Goal: Entertainment & Leisure: Consume media (video, audio)

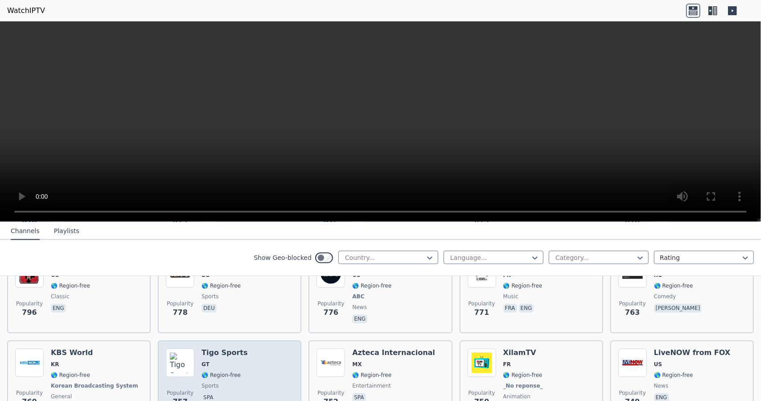
scroll to position [1561, 0]
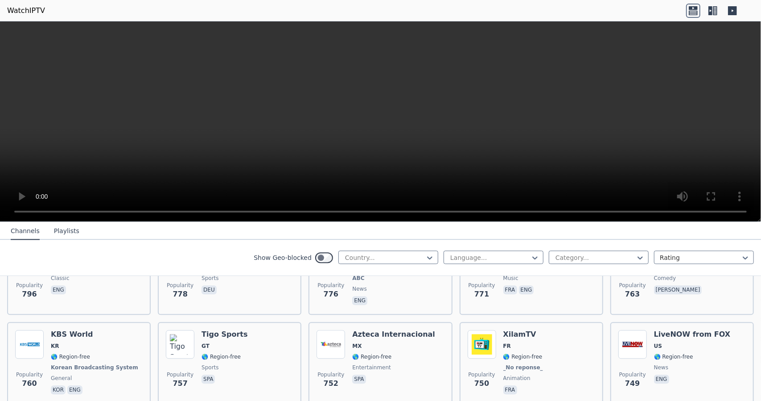
click at [75, 232] on button "Playlists" at bounding box center [66, 231] width 25 height 17
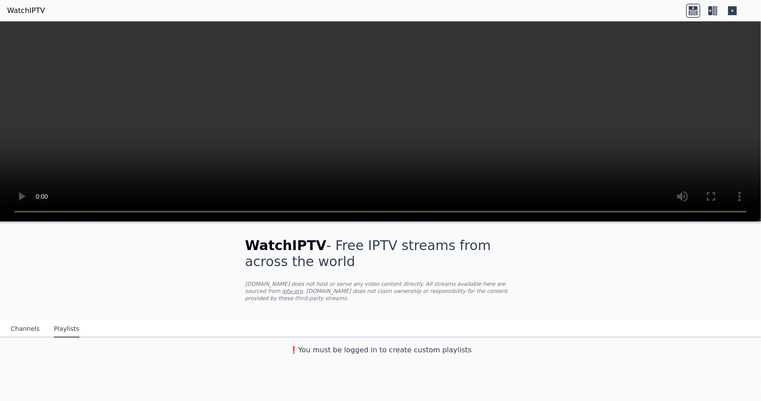
click at [30, 324] on button "Channels" at bounding box center [25, 328] width 29 height 17
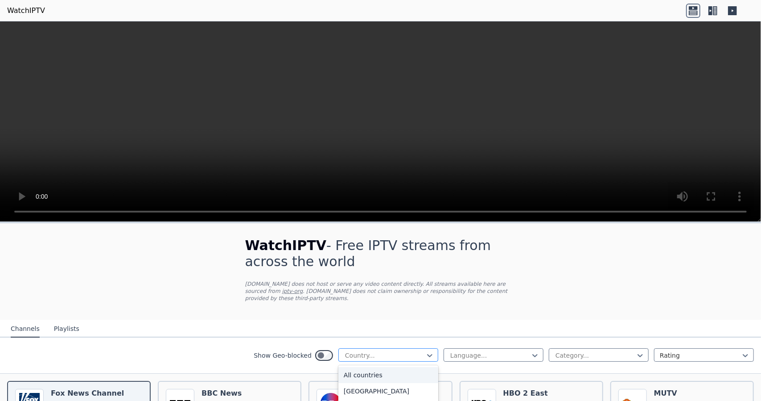
click at [399, 356] on div at bounding box center [384, 355] width 81 height 9
click at [475, 354] on div at bounding box center [490, 355] width 81 height 9
click at [581, 348] on div "Category..." at bounding box center [599, 354] width 100 height 13
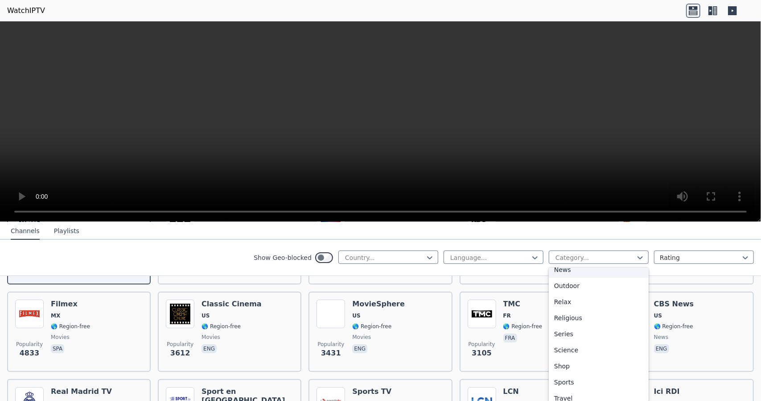
scroll to position [303, 0]
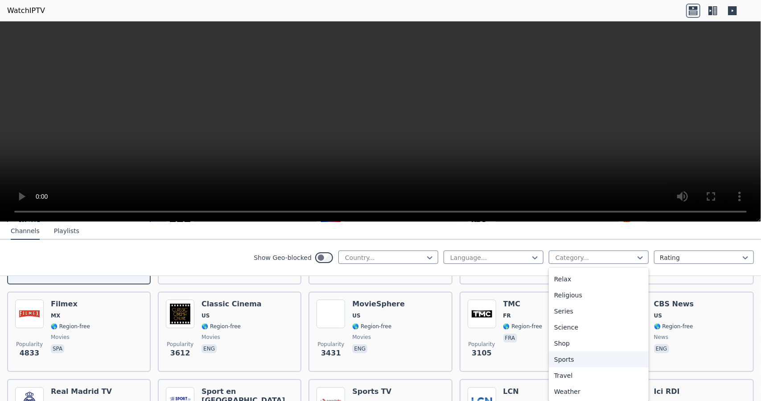
click at [562, 355] on div "Sports" at bounding box center [599, 359] width 100 height 16
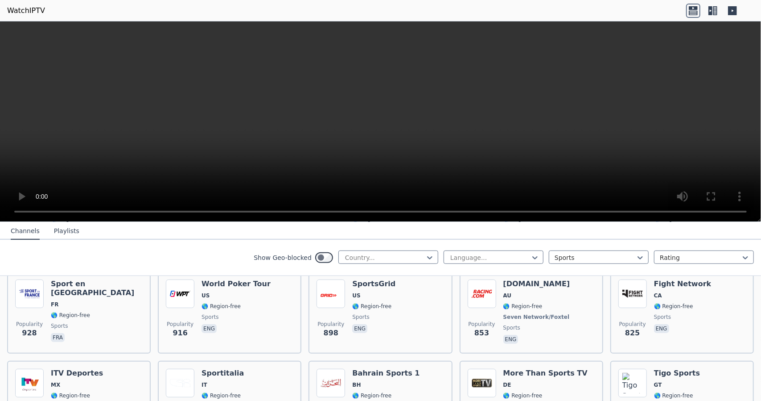
scroll to position [349, 0]
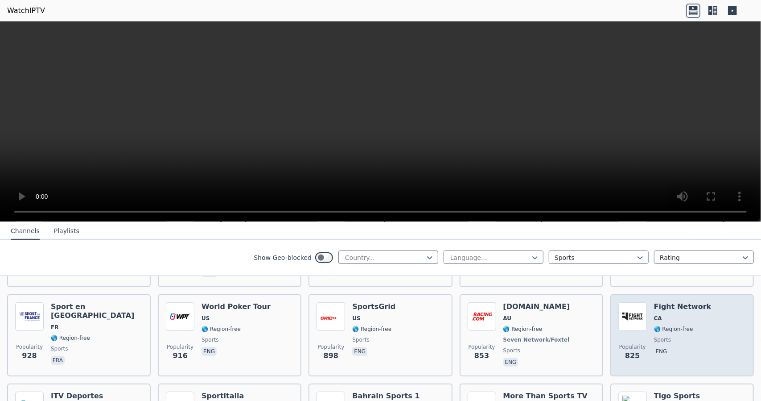
click at [713, 328] on div "Popularity 825 Fight Network CA 🌎 Region-free sports eng" at bounding box center [683, 335] width 128 height 66
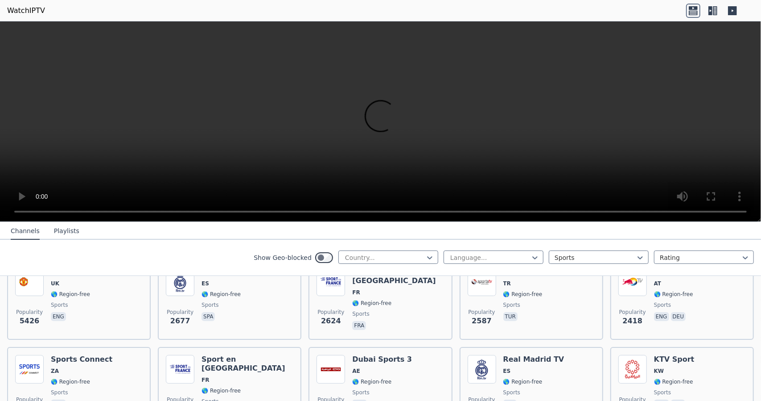
scroll to position [134, 0]
